Goal: Task Accomplishment & Management: Use online tool/utility

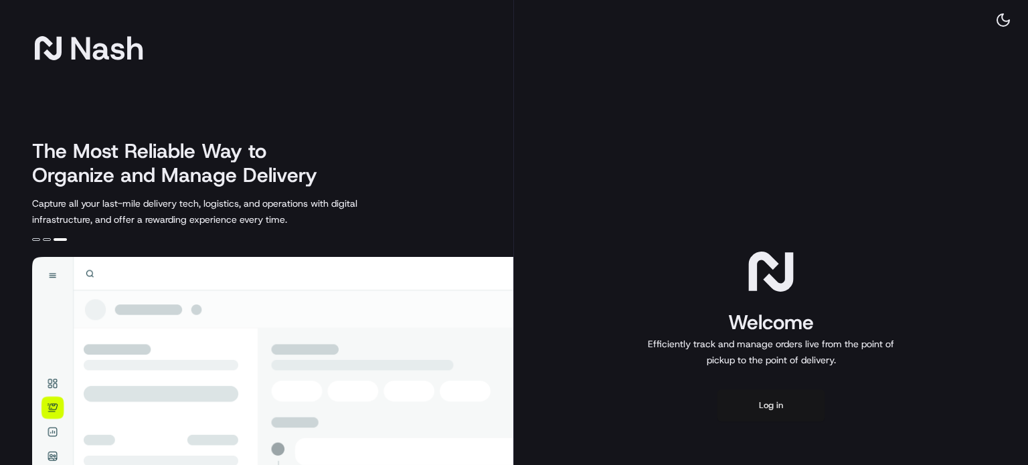
click at [797, 417] on button "Log in" at bounding box center [770, 405] width 107 height 32
